Goal: Task Accomplishment & Management: Manage account settings

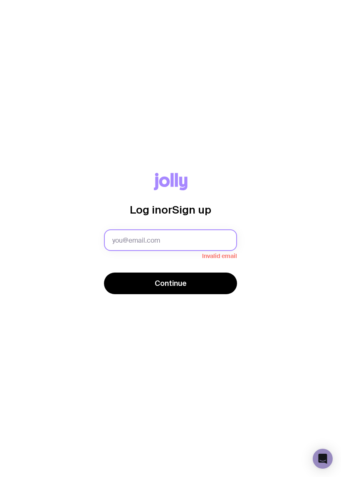
click at [217, 232] on input "text" at bounding box center [170, 241] width 133 height 22
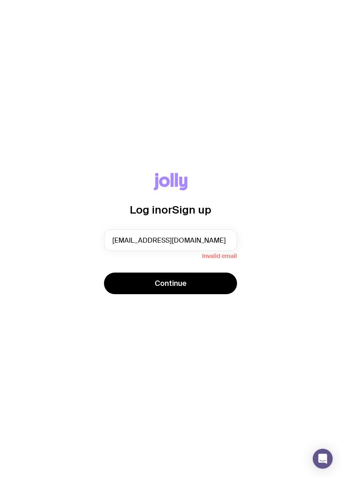
type input "[EMAIL_ADDRESS][DOMAIN_NAME]"
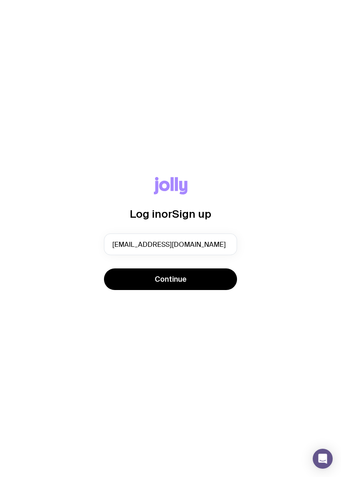
click at [232, 283] on button "Continue" at bounding box center [170, 280] width 133 height 22
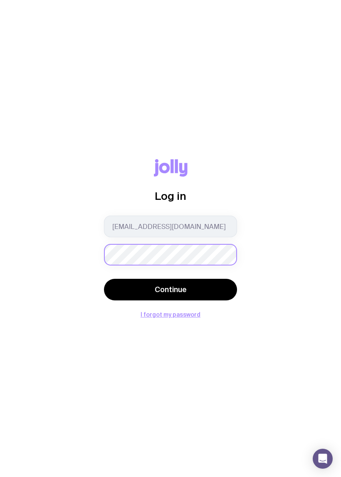
click at [170, 290] on button "Continue" at bounding box center [170, 290] width 133 height 22
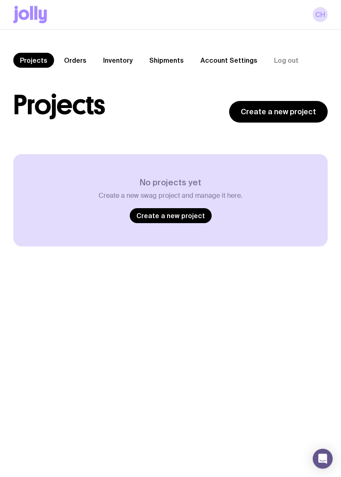
click at [69, 63] on link "Orders" at bounding box center [75, 60] width 36 height 15
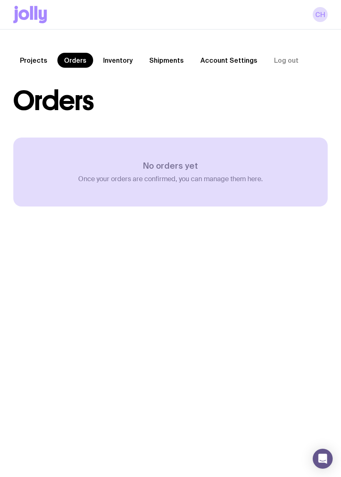
click at [123, 62] on link "Inventory" at bounding box center [117, 60] width 43 height 15
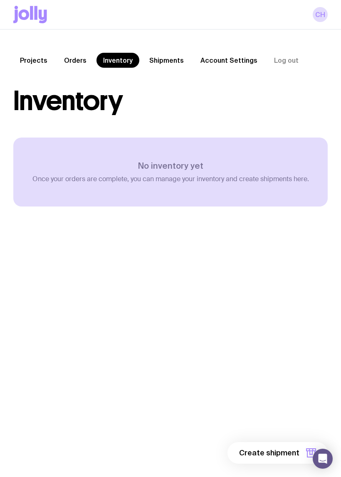
click at [156, 65] on link "Shipments" at bounding box center [167, 60] width 48 height 15
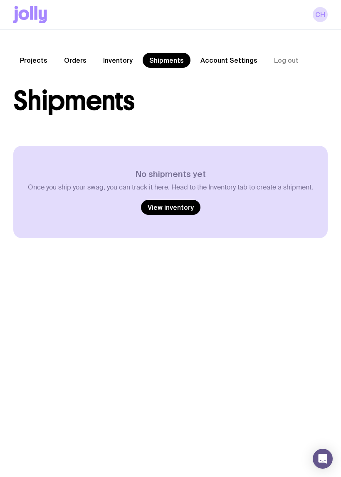
click at [224, 59] on link "Account Settings" at bounding box center [229, 60] width 70 height 15
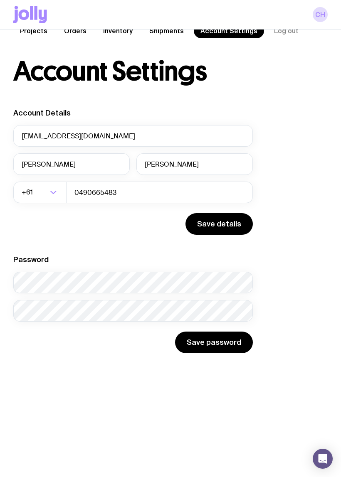
scroll to position [30, 0]
click at [227, 235] on button "Save details" at bounding box center [218, 224] width 67 height 22
click at [227, 225] on button "Save details" at bounding box center [218, 224] width 67 height 22
click at [197, 195] on input "0490665483" at bounding box center [159, 193] width 187 height 22
type input "0"
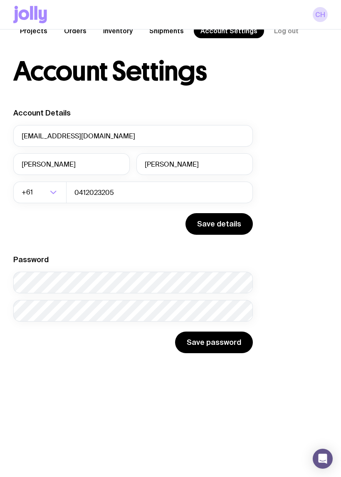
type input "0412023205"
click at [229, 348] on button "Save password" at bounding box center [214, 343] width 78 height 22
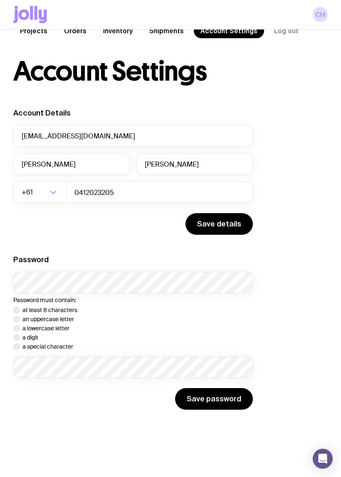
click at [291, 239] on div "Account Details [EMAIL_ADDRESS][DOMAIN_NAME] [PERSON_NAME] +61 Loading... 04120…" at bounding box center [170, 259] width 314 height 302
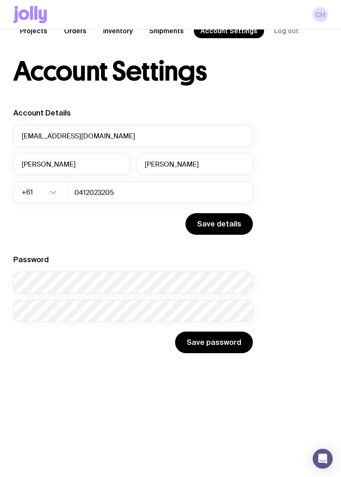
click at [320, 15] on link "CH" at bounding box center [320, 14] width 15 height 15
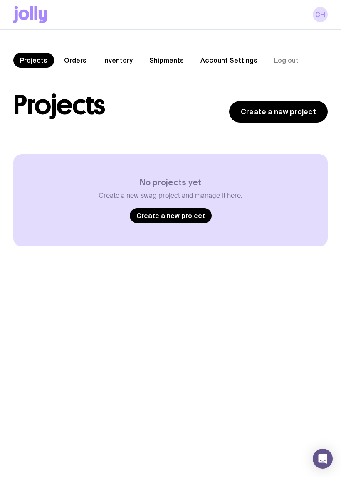
click at [323, 8] on link "CH" at bounding box center [320, 14] width 15 height 15
click at [330, 12] on div "CH" at bounding box center [170, 15] width 341 height 30
click at [329, 10] on div "CH" at bounding box center [170, 15] width 341 height 30
click at [328, 9] on div "CH" at bounding box center [170, 15] width 341 height 30
click at [315, 15] on link "CH" at bounding box center [320, 14] width 15 height 15
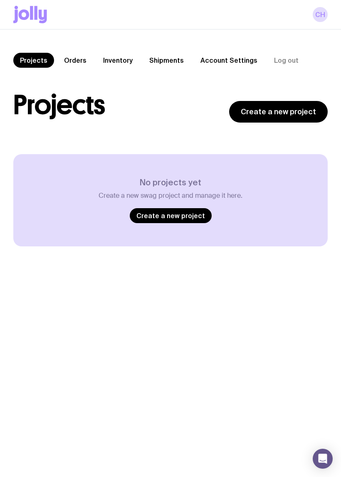
click at [316, 12] on link "CH" at bounding box center [320, 14] width 15 height 15
click at [321, 8] on link "CH" at bounding box center [320, 14] width 15 height 15
click at [280, 63] on button "Log out" at bounding box center [286, 60] width 38 height 15
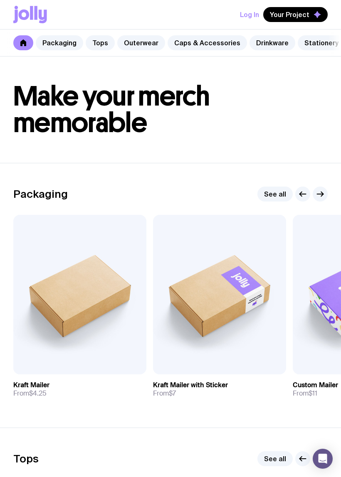
click at [258, 17] on button "Log In" at bounding box center [249, 14] width 19 height 15
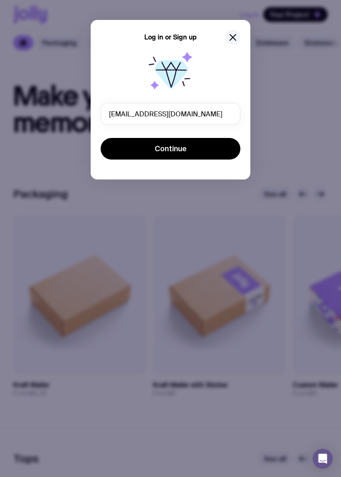
type input "[EMAIL_ADDRESS][DOMAIN_NAME]"
click at [210, 151] on button "Continue" at bounding box center [171, 149] width 140 height 22
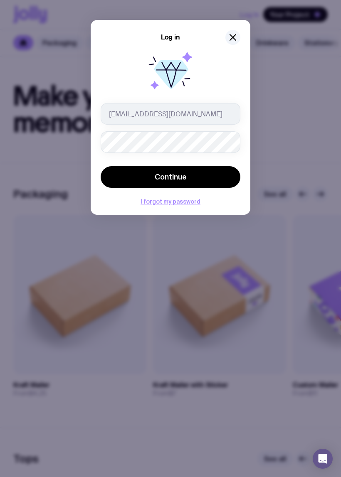
click at [209, 177] on button "Continue" at bounding box center [171, 177] width 140 height 22
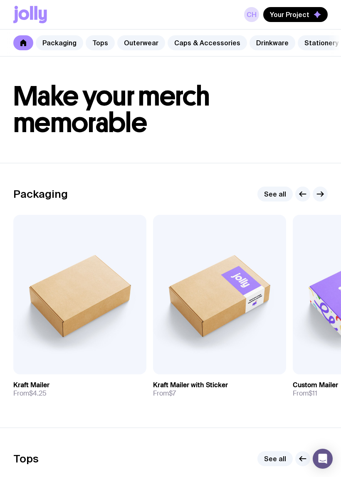
click at [26, 46] on icon at bounding box center [23, 43] width 6 height 7
click at [13, 30] on div "Packaging Tops Outerwear Caps & Accessories Drinkware Stationery Carry Tech Hom…" at bounding box center [170, 43] width 341 height 27
click at [28, 42] on link at bounding box center [23, 42] width 20 height 15
click at [25, 40] on icon at bounding box center [23, 43] width 7 height 7
click at [253, 1] on div "CH Your Project" at bounding box center [170, 14] width 314 height 29
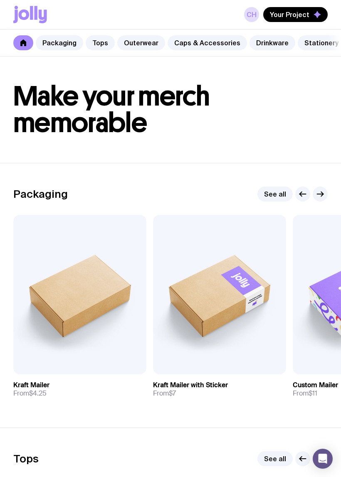
click at [246, 13] on link "CH" at bounding box center [251, 14] width 15 height 15
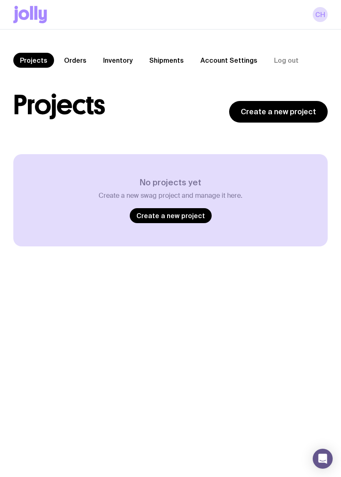
click at [215, 59] on link "Account Settings" at bounding box center [229, 60] width 70 height 15
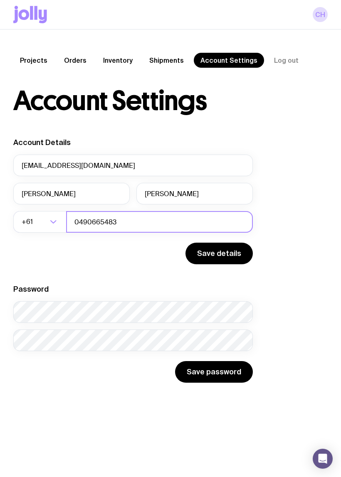
click at [186, 222] on input "0490665483" at bounding box center [159, 222] width 187 height 22
click at [231, 257] on button "Save details" at bounding box center [218, 254] width 67 height 22
click at [191, 230] on input "0412023205" at bounding box center [159, 222] width 187 height 22
type input "0412023205"
click at [225, 262] on button "Save details" at bounding box center [218, 254] width 67 height 22
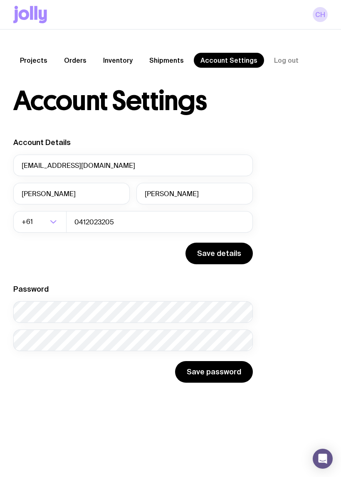
click at [236, 260] on button "Save details" at bounding box center [218, 254] width 67 height 22
click at [241, 257] on button "Save details" at bounding box center [218, 254] width 67 height 22
click at [238, 259] on button "Save details" at bounding box center [218, 254] width 67 height 22
click at [239, 264] on button "Save details" at bounding box center [218, 254] width 67 height 22
click at [326, 13] on link "CH" at bounding box center [320, 14] width 15 height 15
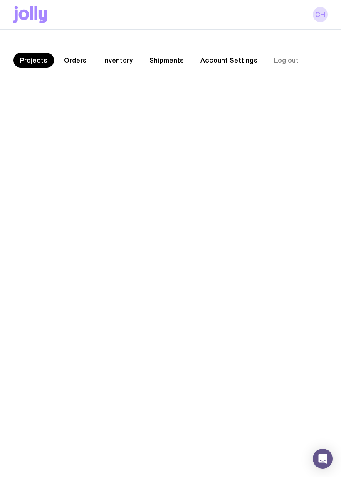
click at [319, 15] on link "CH" at bounding box center [320, 14] width 15 height 15
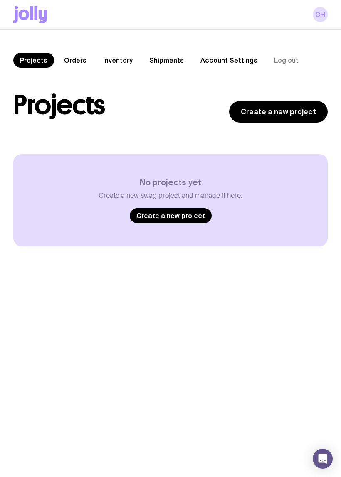
click at [321, 19] on link "CH" at bounding box center [320, 14] width 15 height 15
click at [84, 57] on link "Orders" at bounding box center [75, 60] width 36 height 15
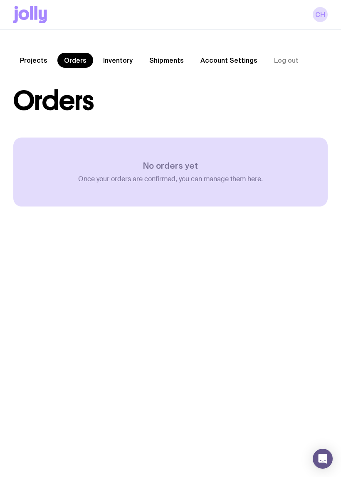
click at [104, 51] on div "Projects Orders Inventory Shipments Account Settings Log out Projects Orders In…" at bounding box center [170, 130] width 341 height 200
click at [115, 62] on link "Inventory" at bounding box center [117, 60] width 43 height 15
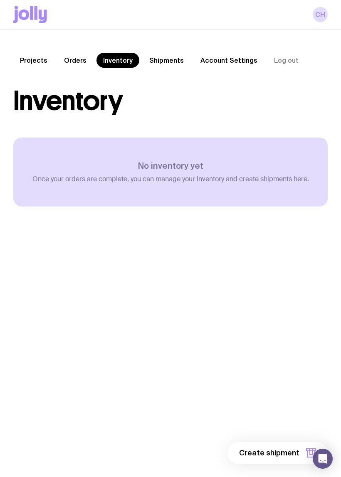
click at [165, 51] on div "Projects Orders Inventory Shipments Account Settings Log out Projects Orders In…" at bounding box center [170, 147] width 341 height 234
click at [155, 58] on link "Shipments" at bounding box center [167, 60] width 48 height 15
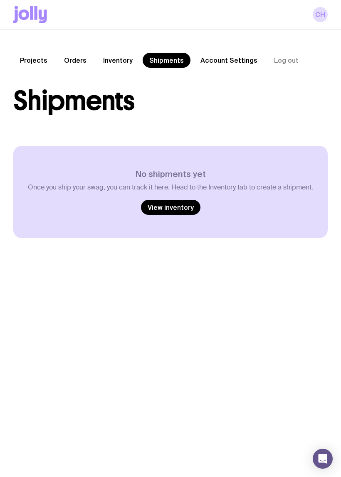
click at [224, 67] on link "Account Settings" at bounding box center [229, 60] width 70 height 15
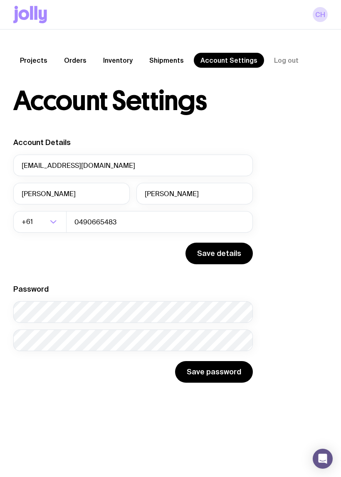
click at [226, 368] on button "Save password" at bounding box center [214, 372] width 78 height 22
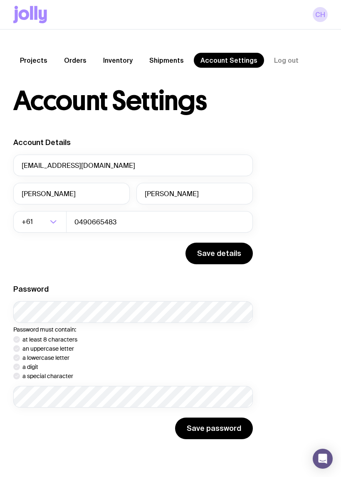
click at [283, 67] on button "Log out" at bounding box center [286, 60] width 38 height 15
